Goal: Information Seeking & Learning: Learn about a topic

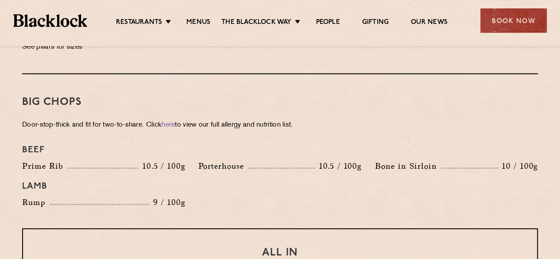
scroll to position [953, 0]
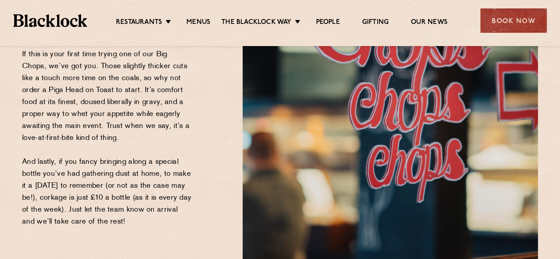
scroll to position [1088, 0]
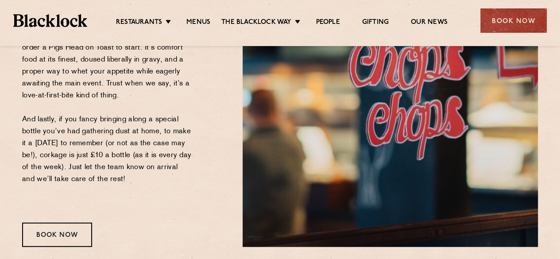
click at [103, 159] on p "If this is your first time trying one of our Big Chops, we’ve got you. Those sl…" at bounding box center [107, 107] width 170 height 203
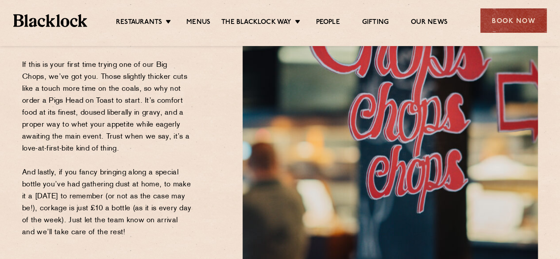
scroll to position [1034, 0]
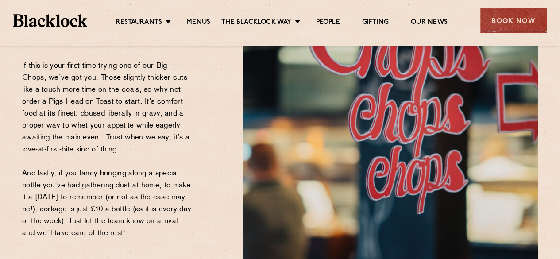
click at [119, 206] on p "If this is your first time trying one of our Big Chops, we’ve got you. Those sl…" at bounding box center [107, 161] width 170 height 203
click at [34, 174] on p "If this is your first time trying one of our Big Chops, we’ve got you. Those sl…" at bounding box center [107, 161] width 170 height 203
click at [112, 236] on p "If this is your first time trying one of our Big Chops, we’ve got you. Those sl…" at bounding box center [107, 161] width 170 height 203
drag, startPoint x: 116, startPoint y: 234, endPoint x: 22, endPoint y: 174, distance: 112.2
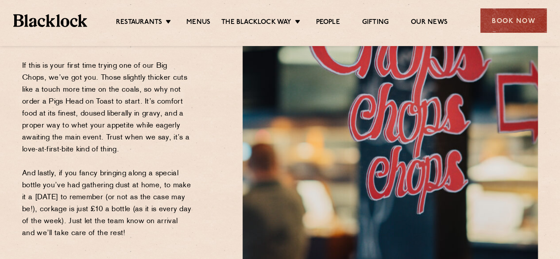
click at [22, 174] on p "If this is your first time trying one of our Big Chops, we’ve got you. Those sl…" at bounding box center [107, 161] width 170 height 203
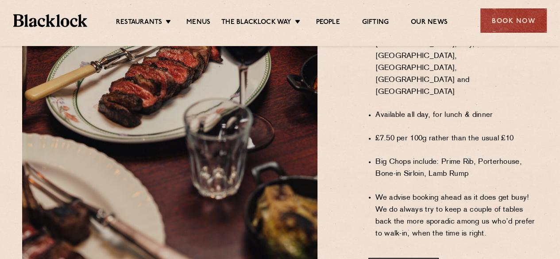
scroll to position [663, 0]
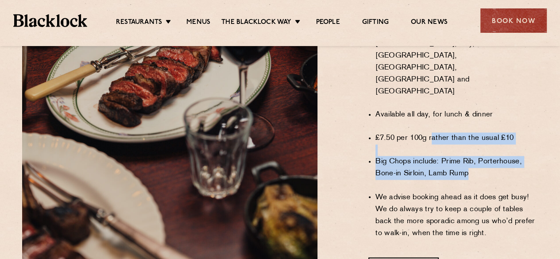
drag, startPoint x: 434, startPoint y: 125, endPoint x: 468, endPoint y: 154, distance: 44.7
click at [468, 154] on ul "Every Monday in Blacklock Soho, City, Shoreditch, Covent Garden, Canary Wharf a…" at bounding box center [456, 133] width 162 height 236
click at [468, 156] on li "Big Chops include: Prime Rib, Porterhouse, Bone-in Sirloin, Lamb Rump" at bounding box center [456, 168] width 162 height 24
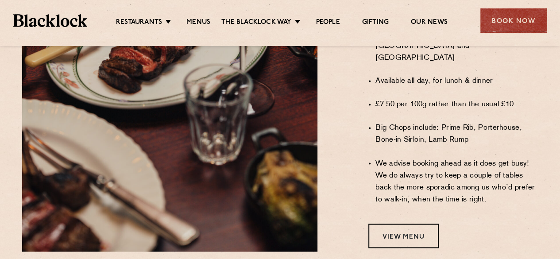
scroll to position [697, 0]
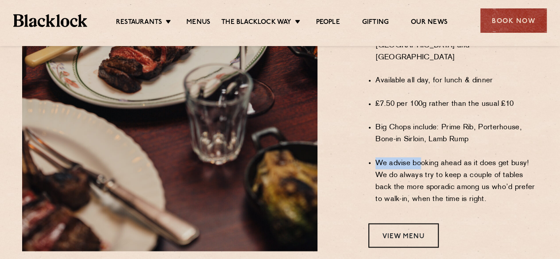
drag, startPoint x: 421, startPoint y: 152, endPoint x: 481, endPoint y: 189, distance: 69.5
click at [481, 189] on ul "Every Monday in Blacklock Soho, City, Shoreditch, Covent Garden, Canary Wharf a…" at bounding box center [456, 99] width 162 height 236
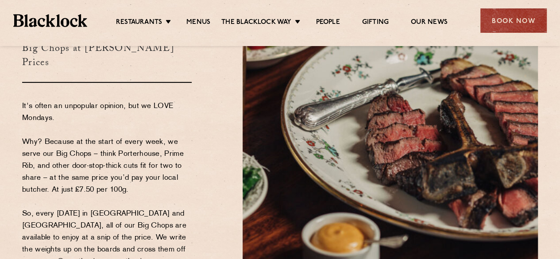
scroll to position [71, 0]
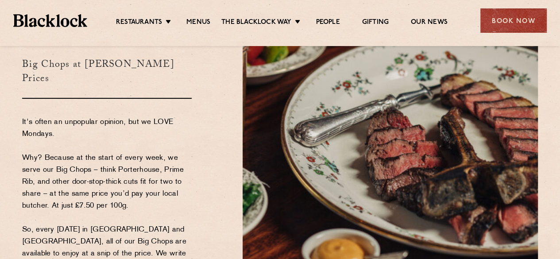
click at [205, 17] on ul "Restaurants Soho City Shoreditch Covent Garden Canary Wharf Manchester Birmingh…" at bounding box center [281, 21] width 389 height 14
click at [205, 22] on link "Menus" at bounding box center [198, 23] width 24 height 10
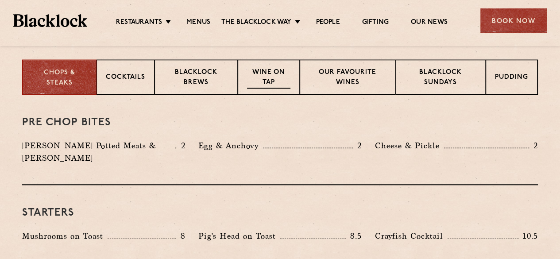
scroll to position [290, 0]
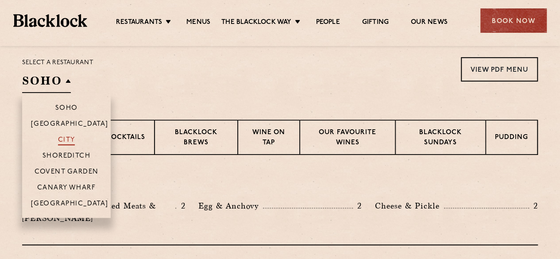
click at [62, 142] on p "City" at bounding box center [66, 140] width 17 height 9
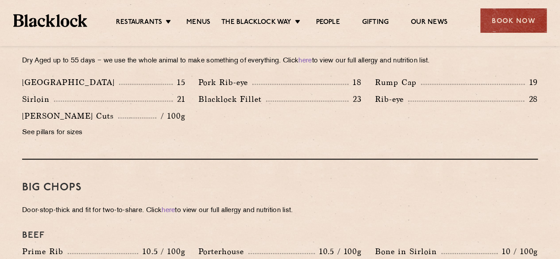
scroll to position [877, 0]
